Goal: Information Seeking & Learning: Check status

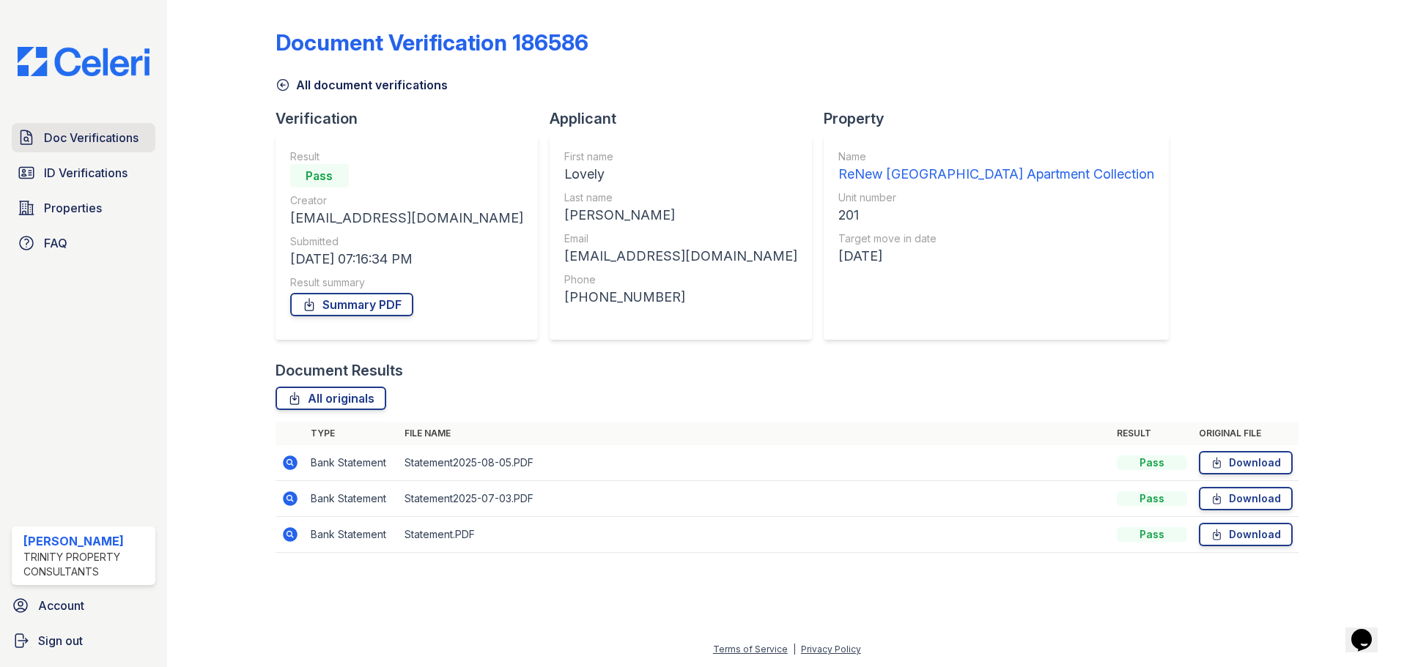
click at [68, 135] on span "Doc Verifications" at bounding box center [91, 138] width 95 height 18
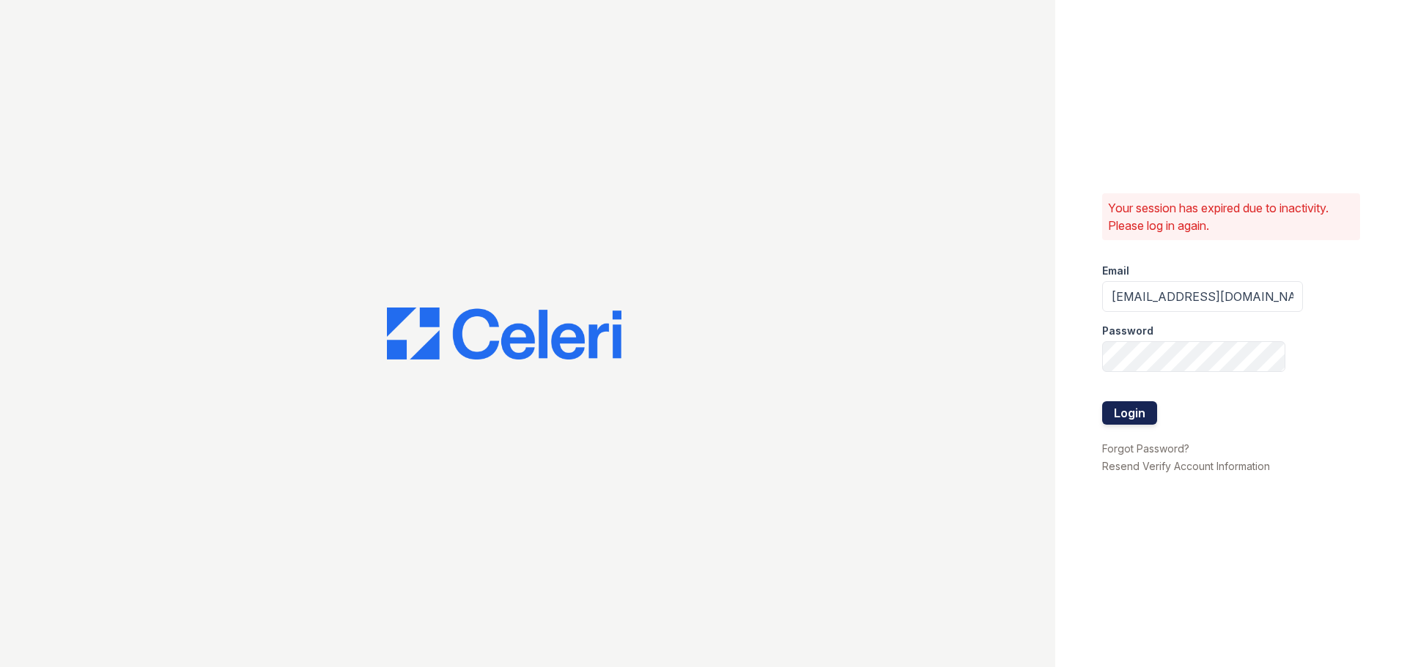
click at [1115, 416] on button "Login" at bounding box center [1129, 413] width 55 height 23
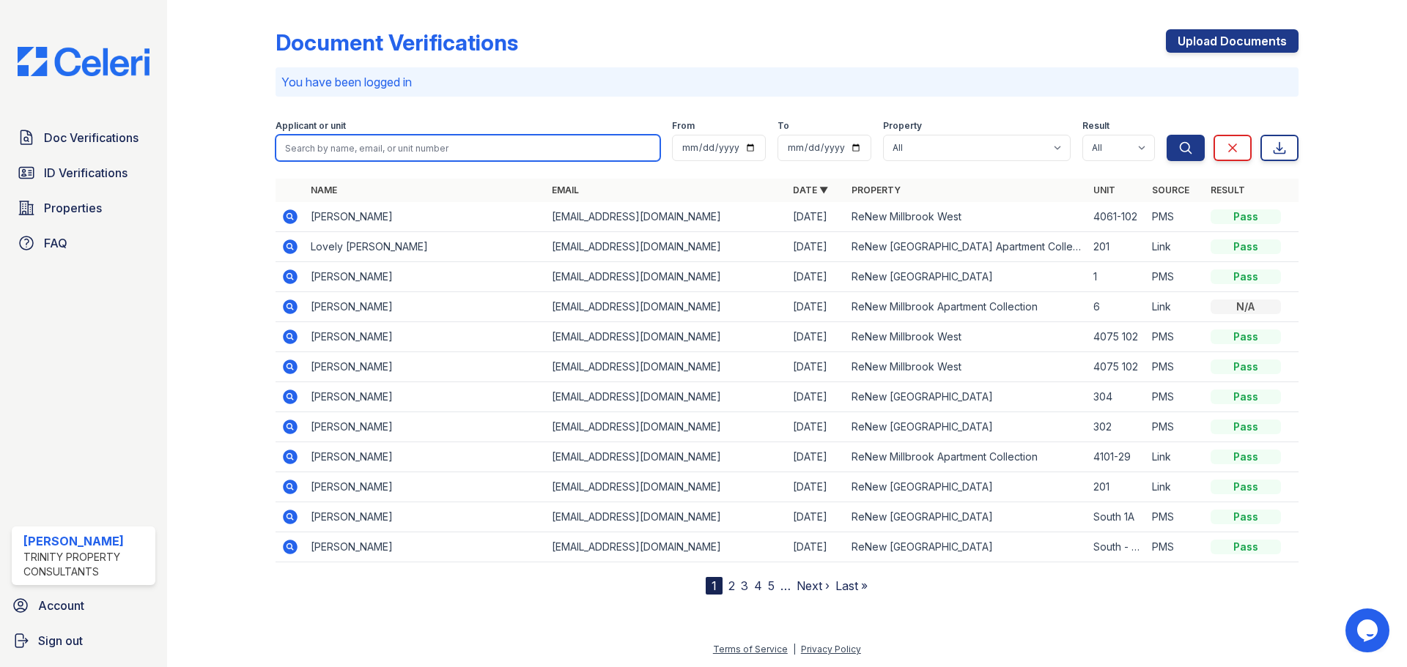
click at [506, 144] on input "search" at bounding box center [467, 148] width 385 height 26
type input "[PERSON_NAME]"
click at [1166, 135] on button "Search" at bounding box center [1185, 148] width 38 height 26
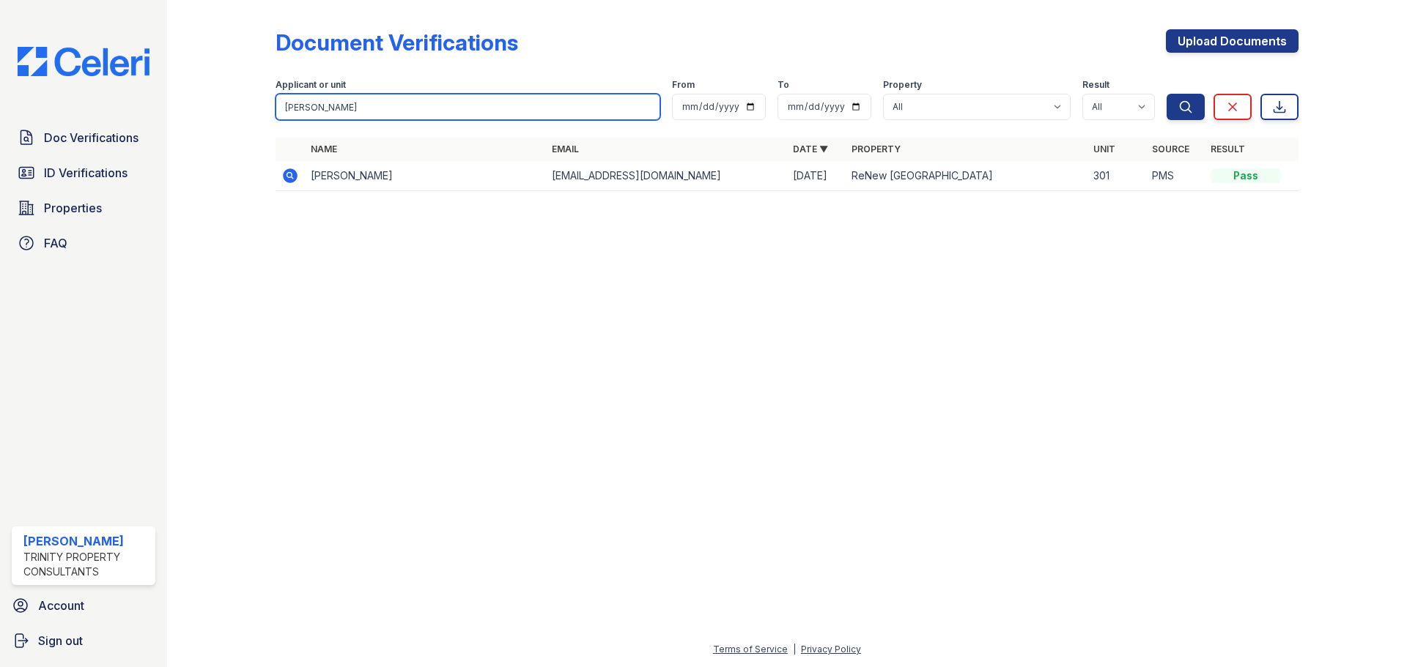
click at [316, 103] on input "[PERSON_NAME]" at bounding box center [467, 107] width 385 height 26
type input "r"
type input "[PERSON_NAME]"
click at [1166, 94] on button "Search" at bounding box center [1185, 107] width 38 height 26
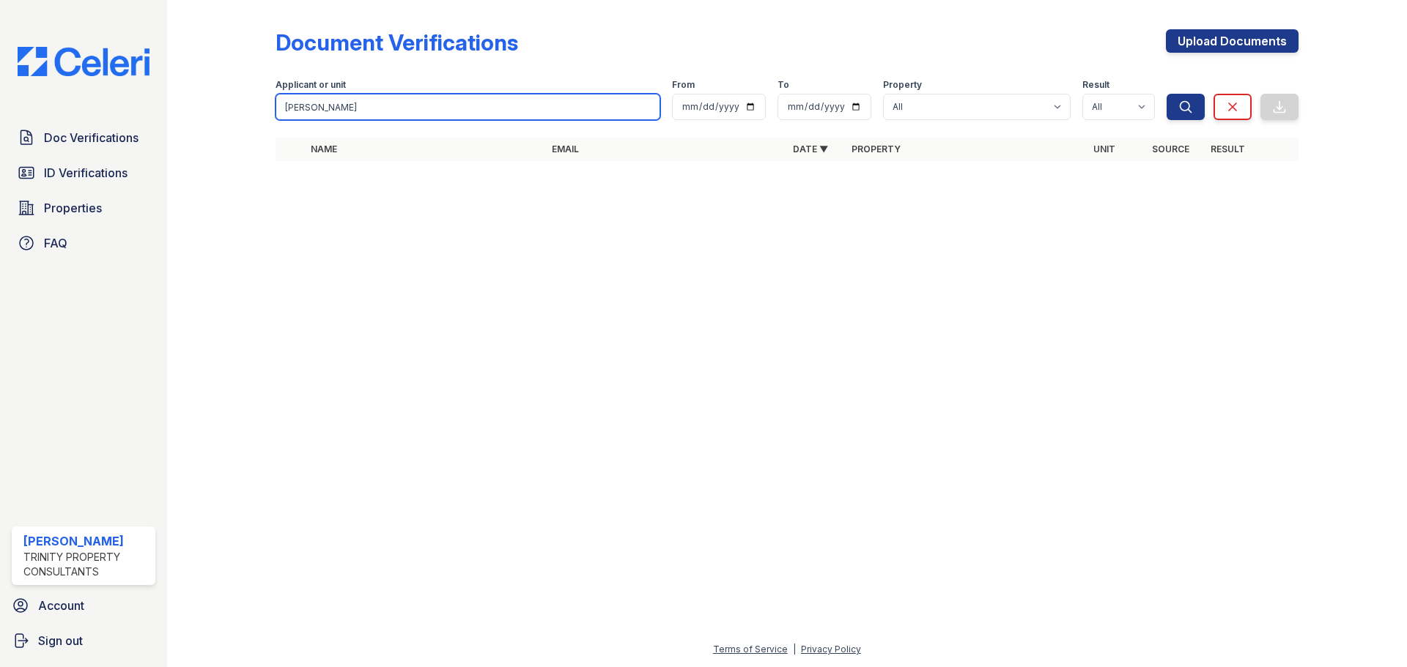
drag, startPoint x: 444, startPoint y: 104, endPoint x: 270, endPoint y: 114, distance: 174.6
click at [270, 114] on div "Document Verifications Upload Documents Filter Applicant or unit [PERSON_NAME] …" at bounding box center [786, 99] width 1193 height 199
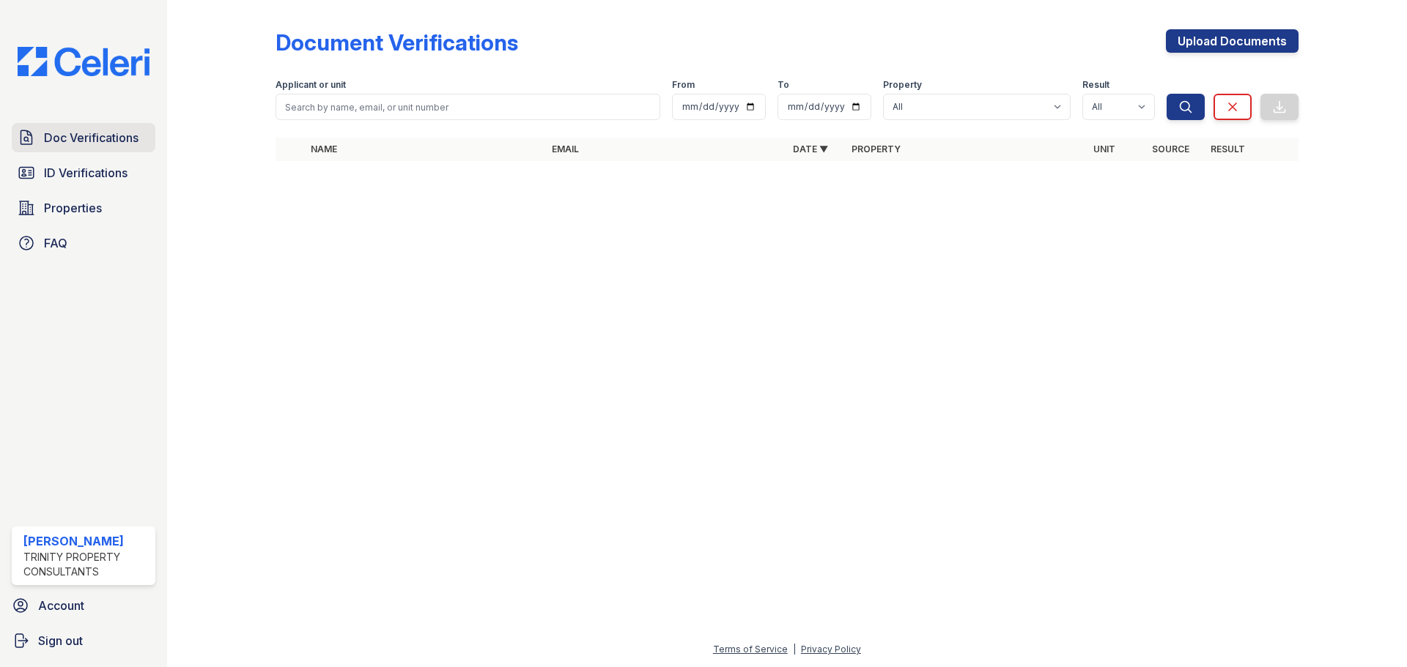
click at [113, 146] on span "Doc Verifications" at bounding box center [91, 138] width 95 height 18
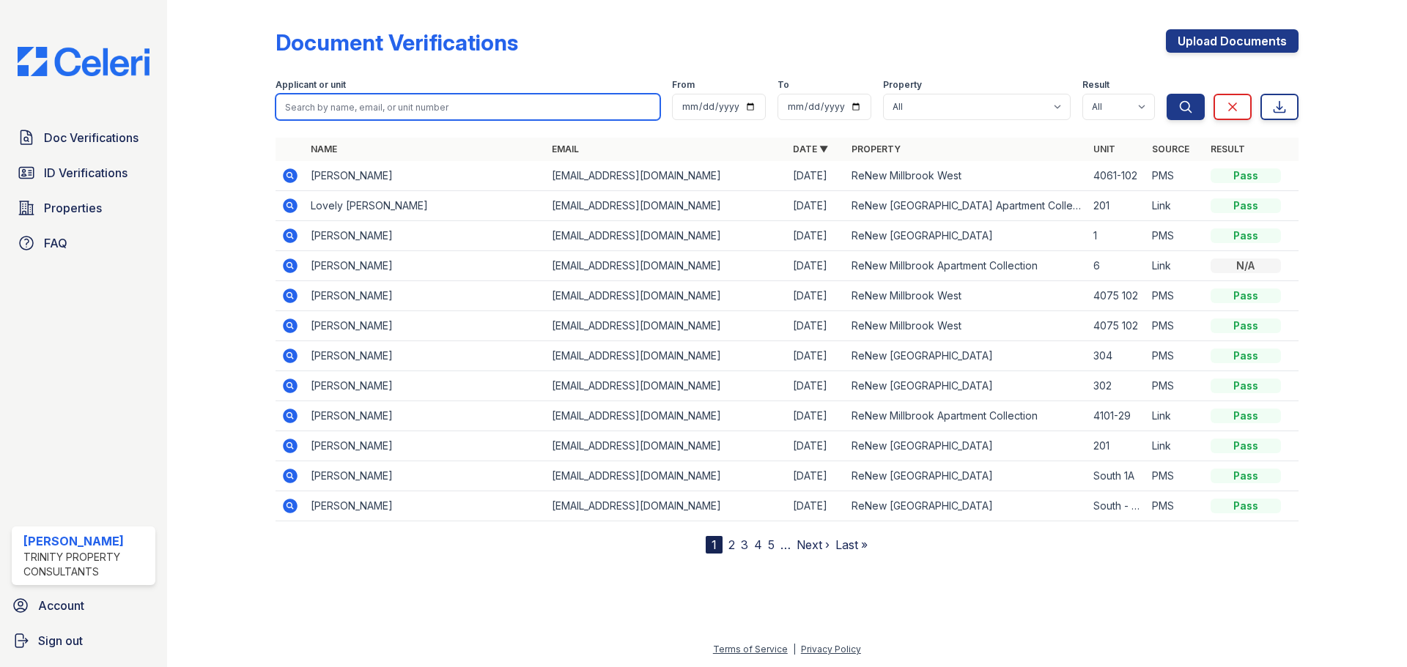
click at [307, 109] on input "search" at bounding box center [467, 107] width 385 height 26
type input "[PERSON_NAME]"
click at [1166, 94] on button "Search" at bounding box center [1185, 107] width 38 height 26
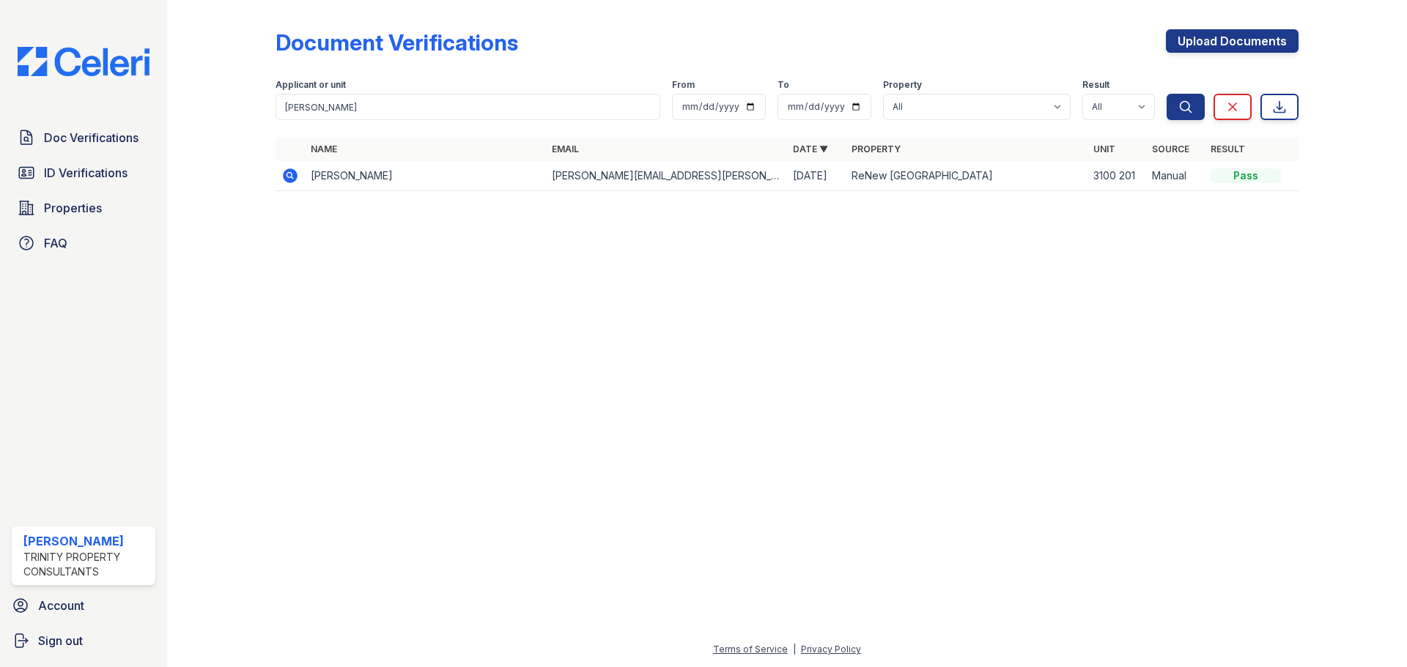
click at [295, 168] on icon at bounding box center [290, 176] width 18 height 18
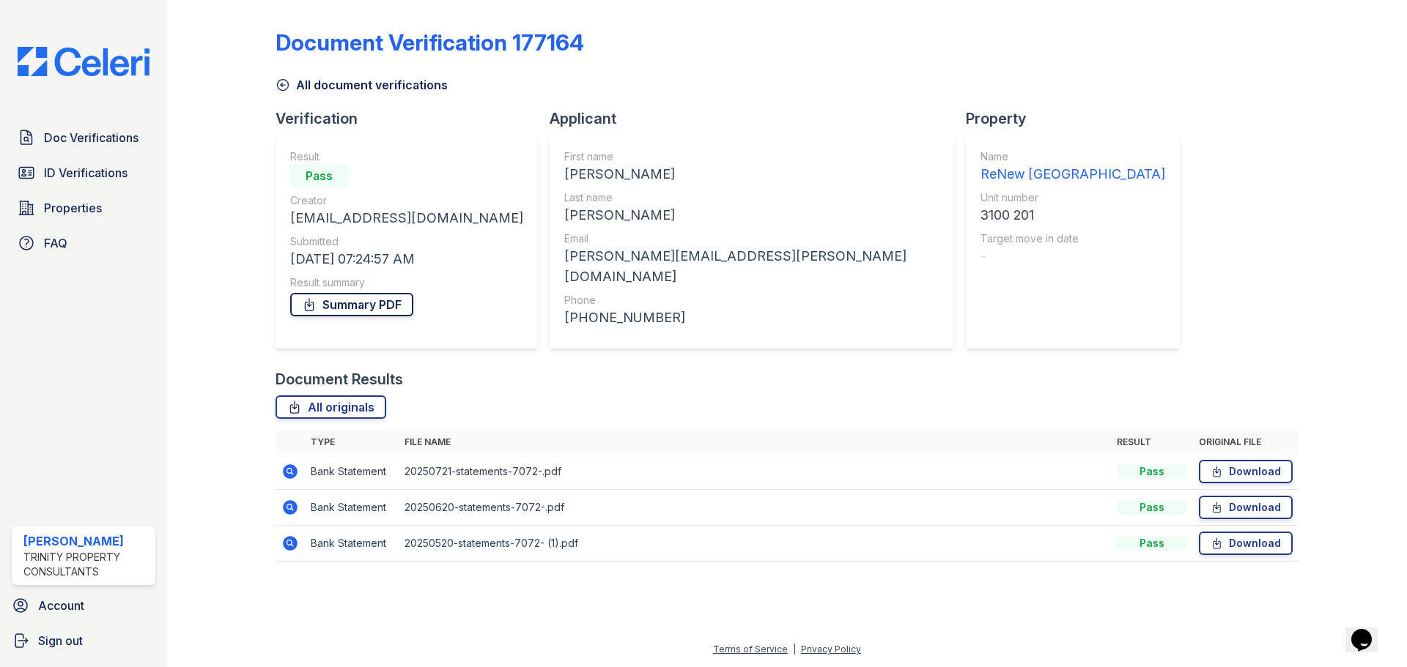
click at [358, 311] on link "Summary PDF" at bounding box center [351, 304] width 123 height 23
click at [103, 135] on span "Doc Verifications" at bounding box center [91, 138] width 95 height 18
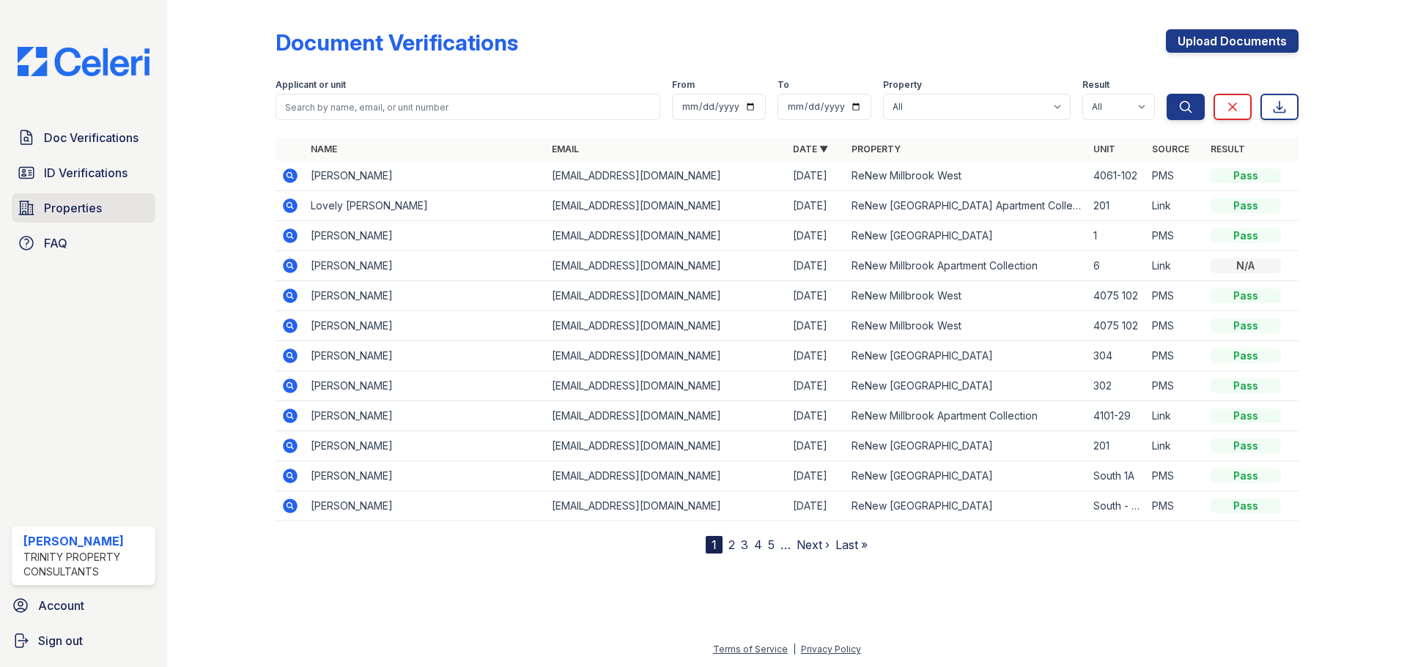
click at [81, 212] on span "Properties" at bounding box center [73, 208] width 58 height 18
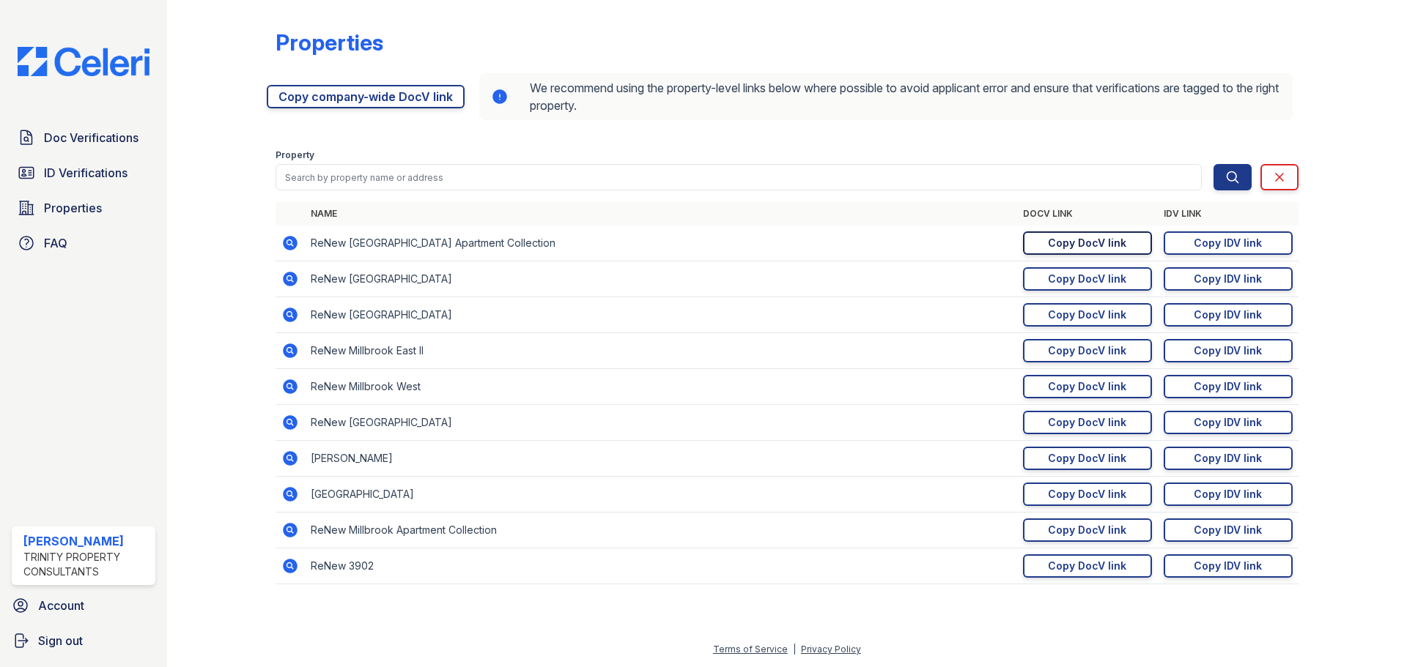
click at [1084, 240] on div "Copy DocV link" at bounding box center [1087, 243] width 78 height 15
